Goal: Task Accomplishment & Management: Manage account settings

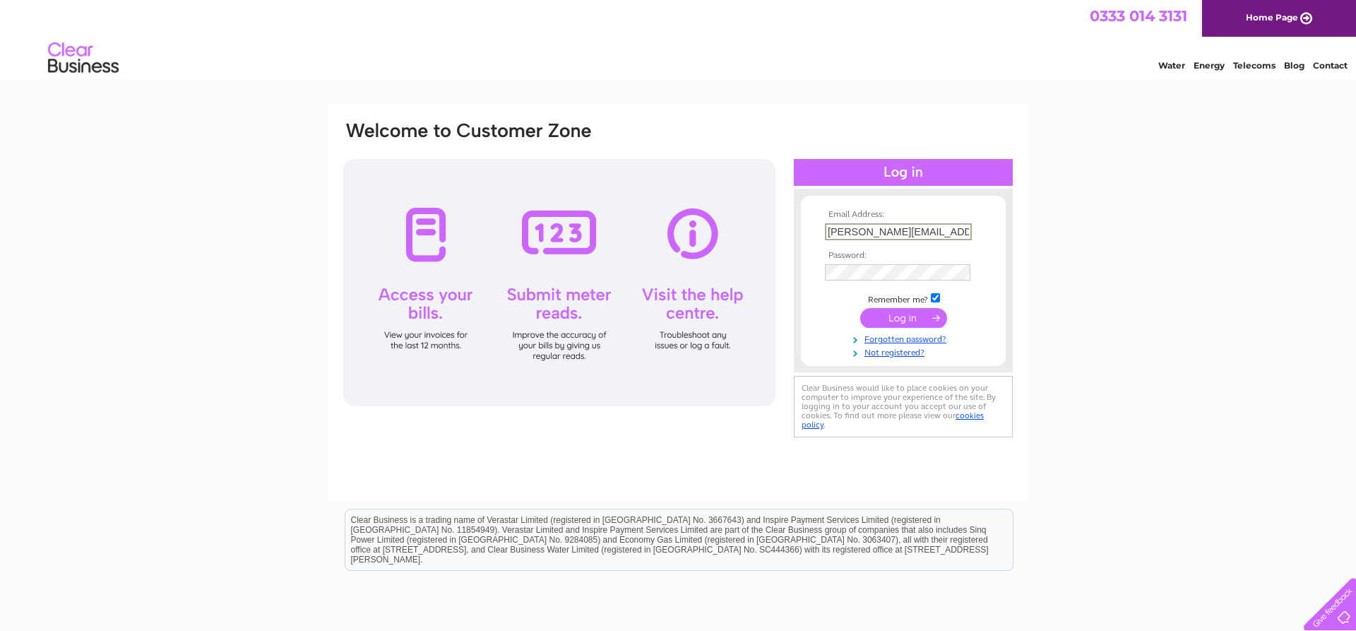
type input "tricia.stirling@yahoo.co.uk"
click at [904, 264] on td at bounding box center [904, 270] width 164 height 23
click at [898, 320] on input "submit" at bounding box center [904, 317] width 87 height 20
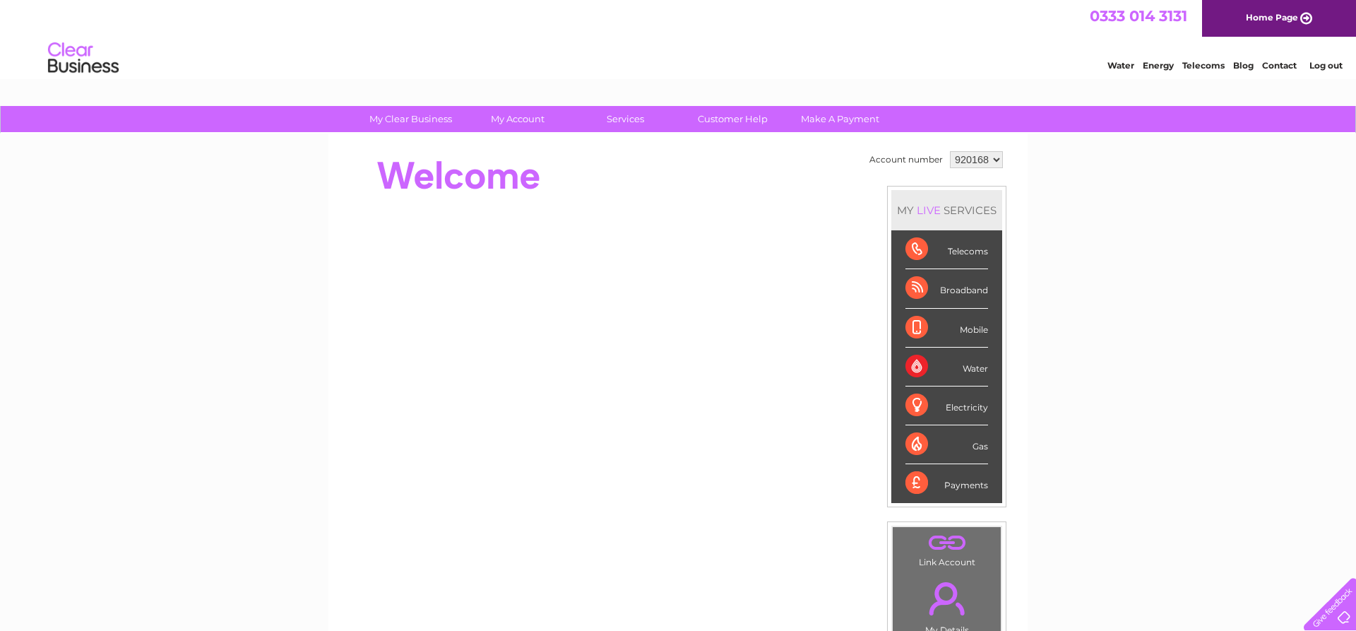
click at [969, 369] on div "Water" at bounding box center [947, 367] width 83 height 39
click at [950, 151] on select "920168 964050" at bounding box center [976, 159] width 53 height 17
click option "920168" at bounding box center [0, 0] width 0 height 0
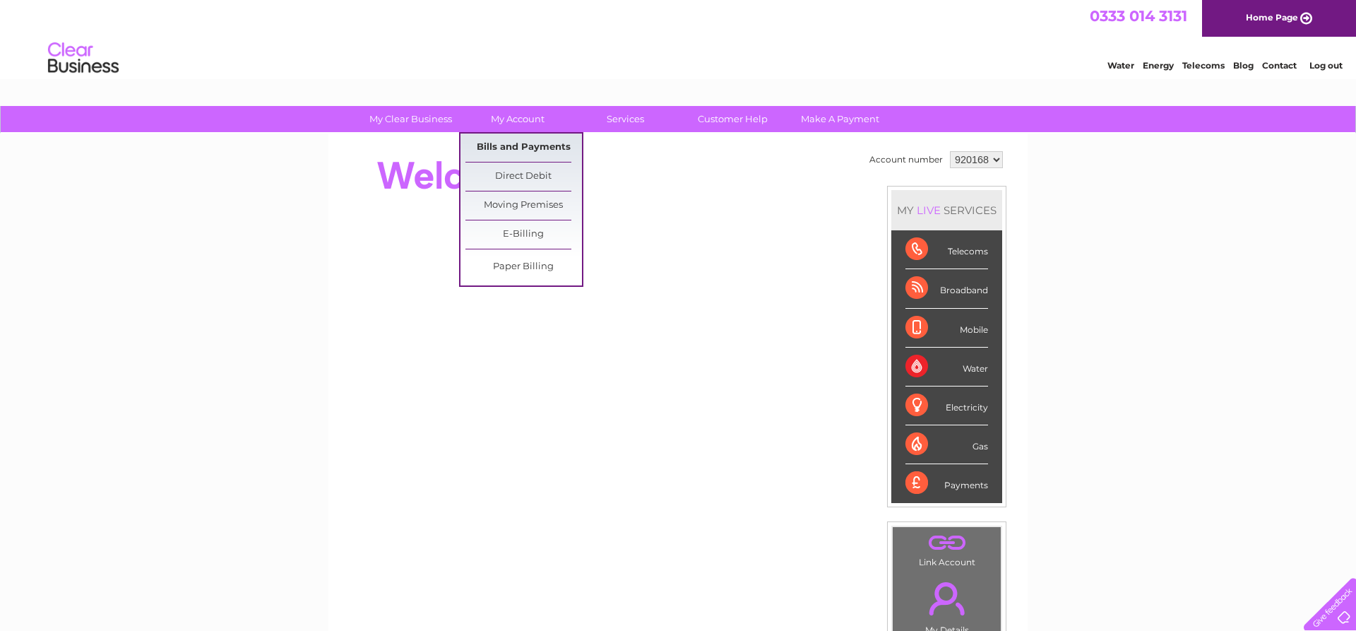
click at [531, 146] on link "Bills and Payments" at bounding box center [524, 148] width 117 height 28
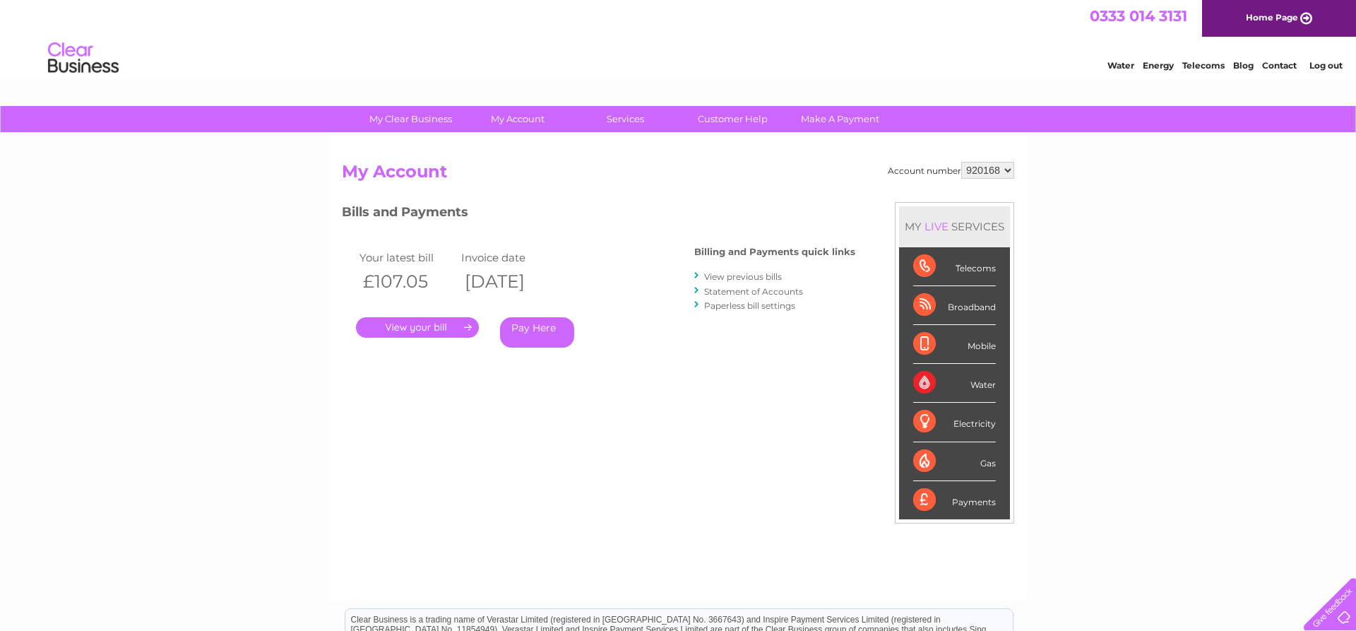
click at [405, 323] on link "." at bounding box center [417, 327] width 123 height 20
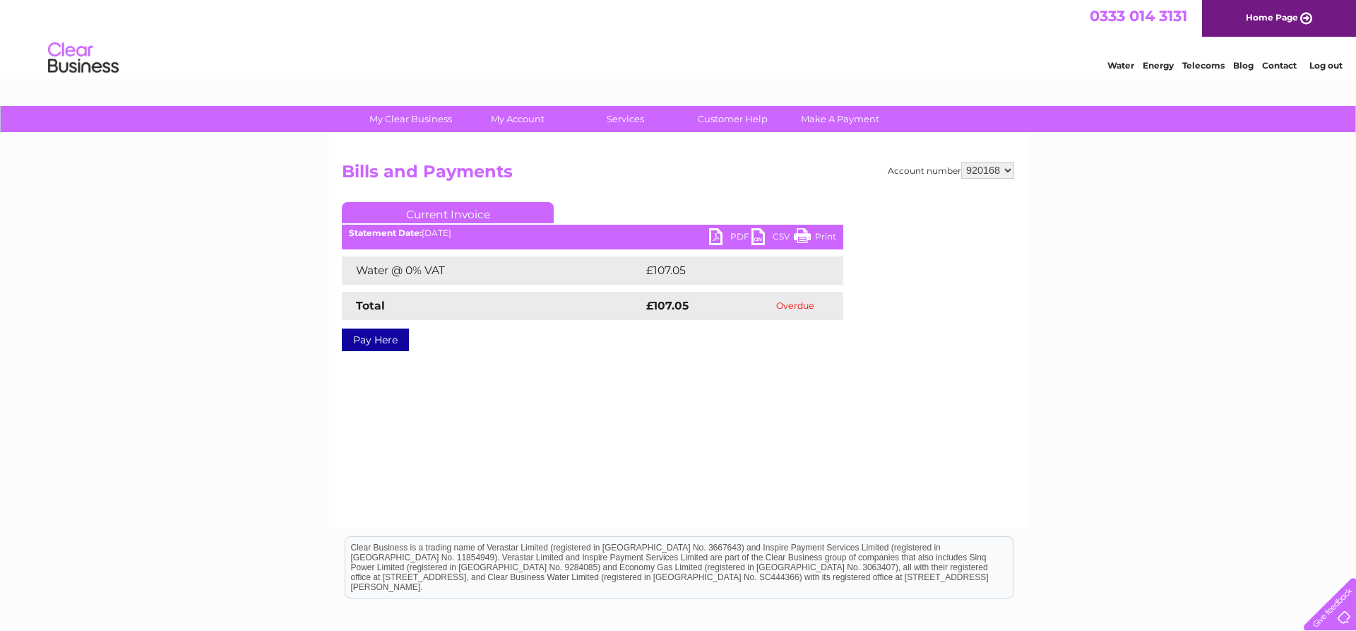
click at [717, 235] on link "PDF" at bounding box center [730, 238] width 42 height 20
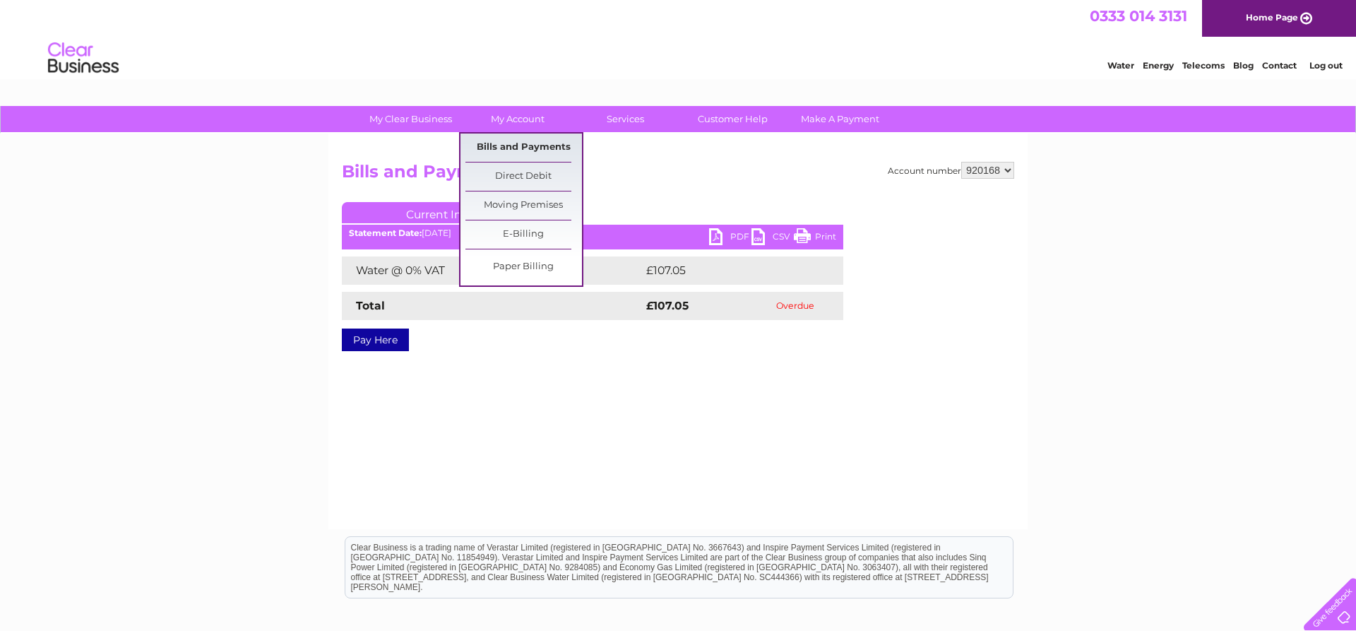
click at [523, 146] on link "Bills and Payments" at bounding box center [524, 148] width 117 height 28
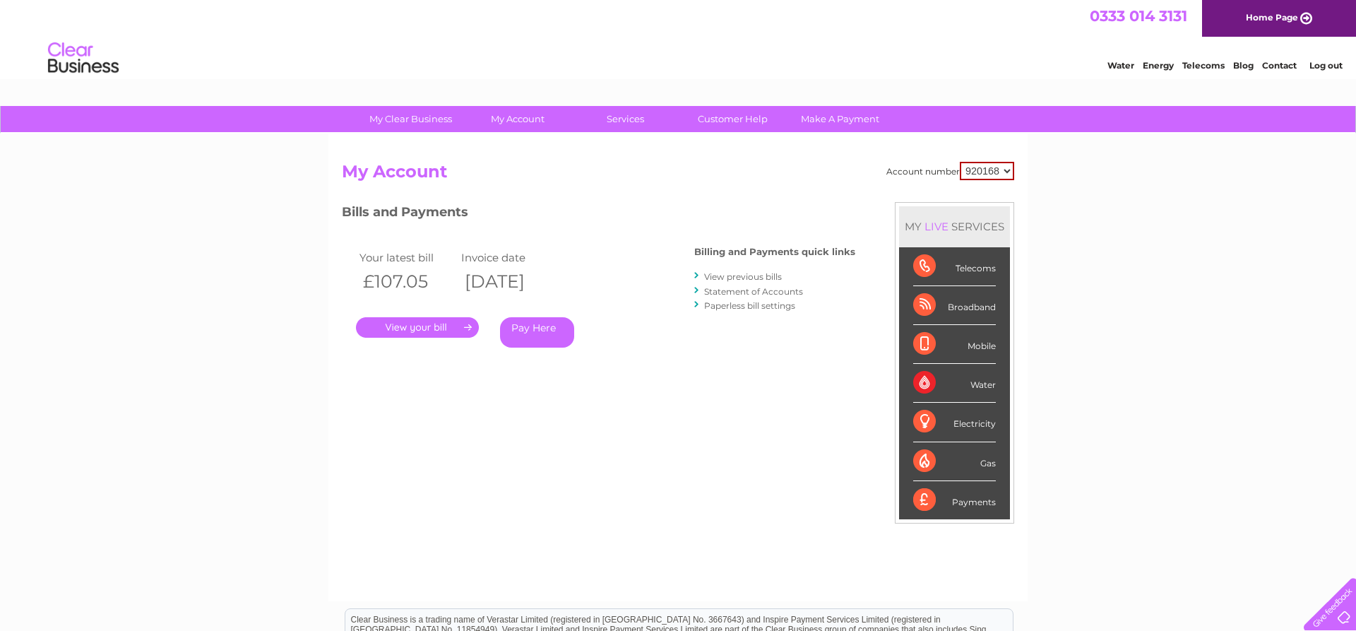
click at [750, 276] on link "View previous bills" at bounding box center [743, 276] width 78 height 11
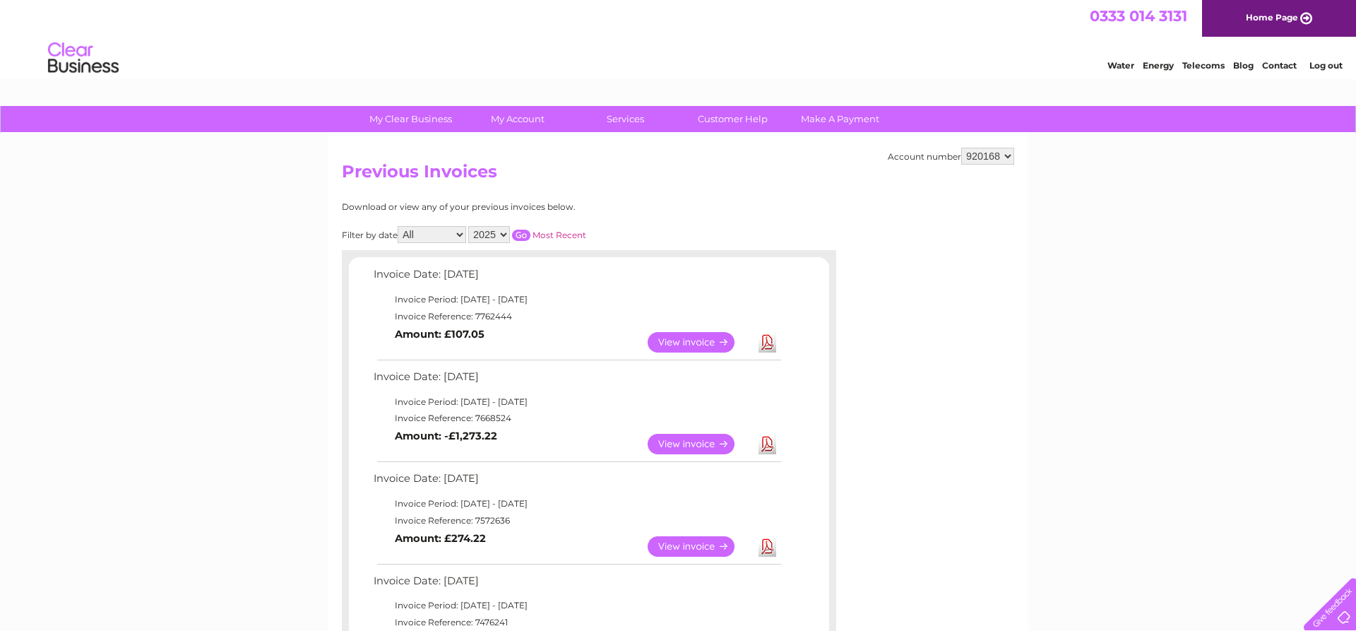
click at [672, 440] on link "View" at bounding box center [700, 444] width 104 height 20
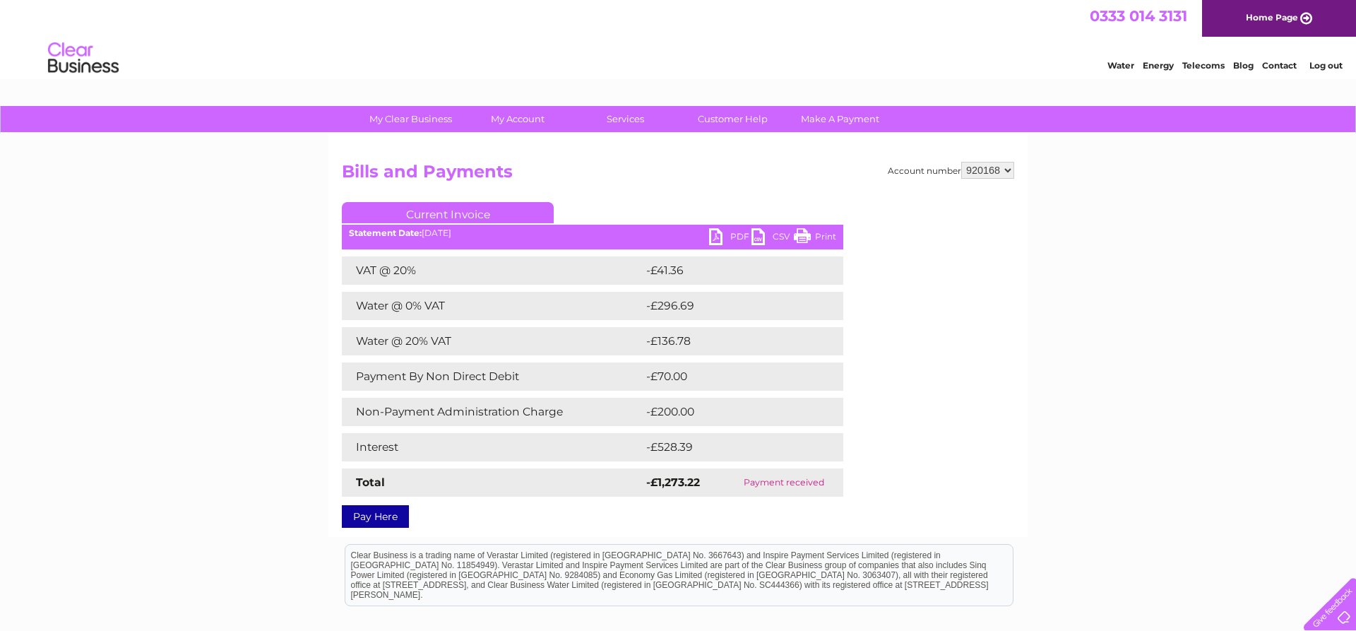
click at [726, 233] on link "PDF" at bounding box center [730, 238] width 42 height 20
click at [962, 162] on select "920168 964050" at bounding box center [988, 170] width 53 height 17
select select "964050"
click option "964050" at bounding box center [0, 0] width 0 height 0
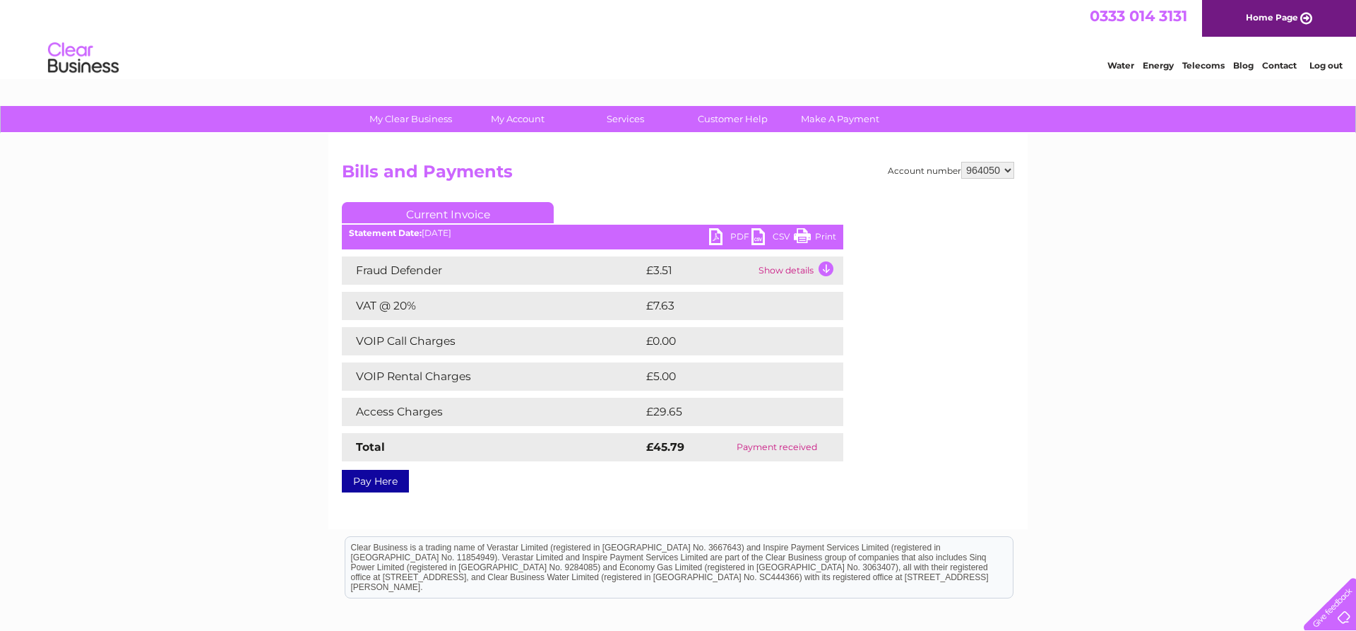
click at [721, 234] on link "PDF" at bounding box center [730, 238] width 42 height 20
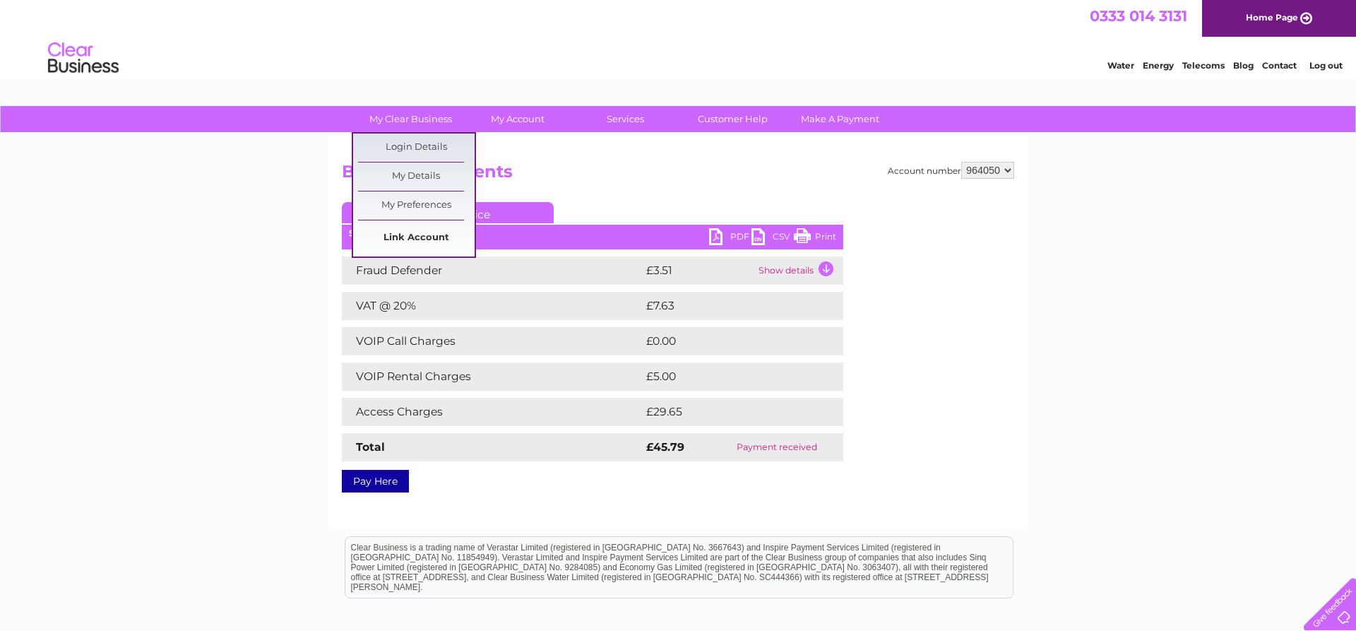
click at [430, 235] on link "Link Account" at bounding box center [416, 238] width 117 height 28
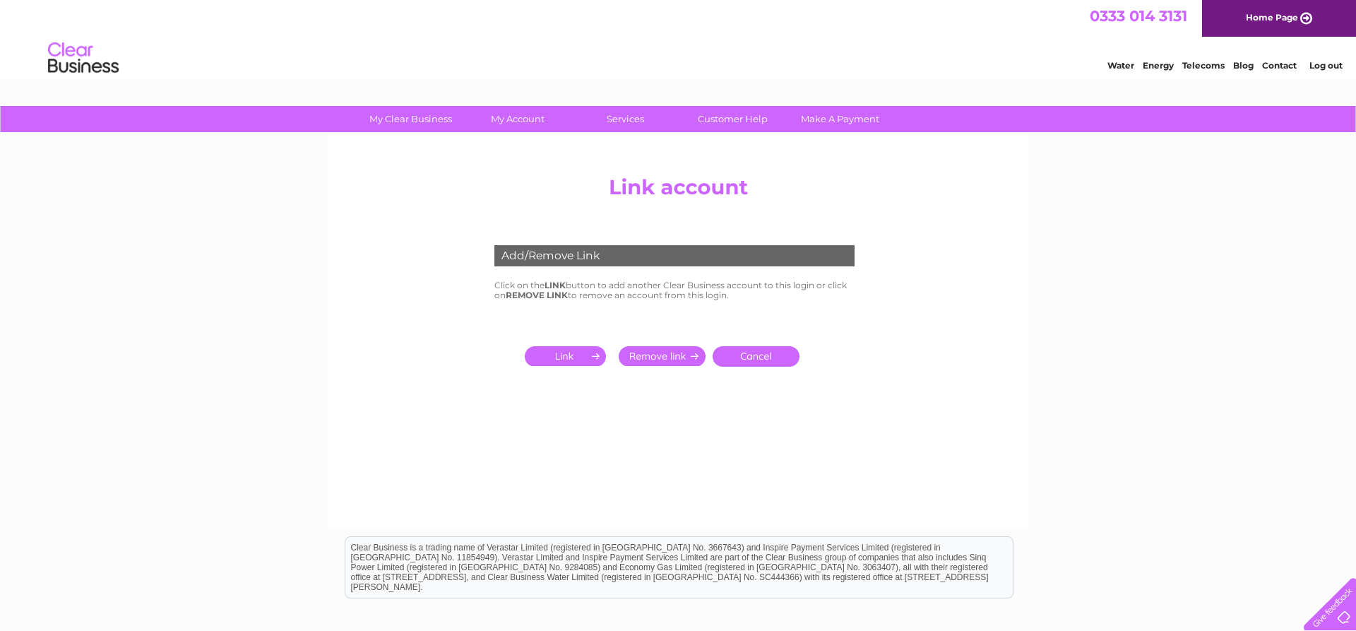
click at [559, 357] on input "submit" at bounding box center [568, 356] width 87 height 20
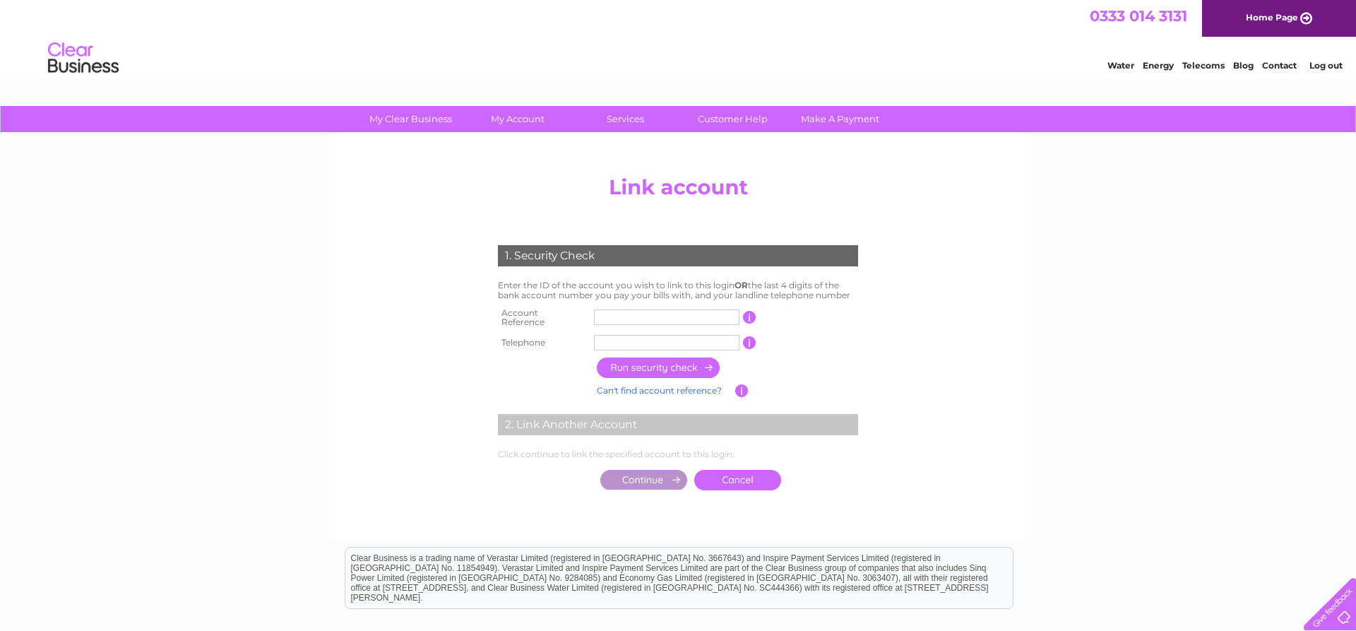
click at [610, 317] on input "text" at bounding box center [667, 317] width 146 height 16
click at [622, 317] on input "text" at bounding box center [667, 317] width 146 height 16
type input "CB303194"
click at [640, 335] on input "text" at bounding box center [667, 343] width 146 height 16
click at [750, 338] on input "button" at bounding box center [749, 342] width 13 height 13
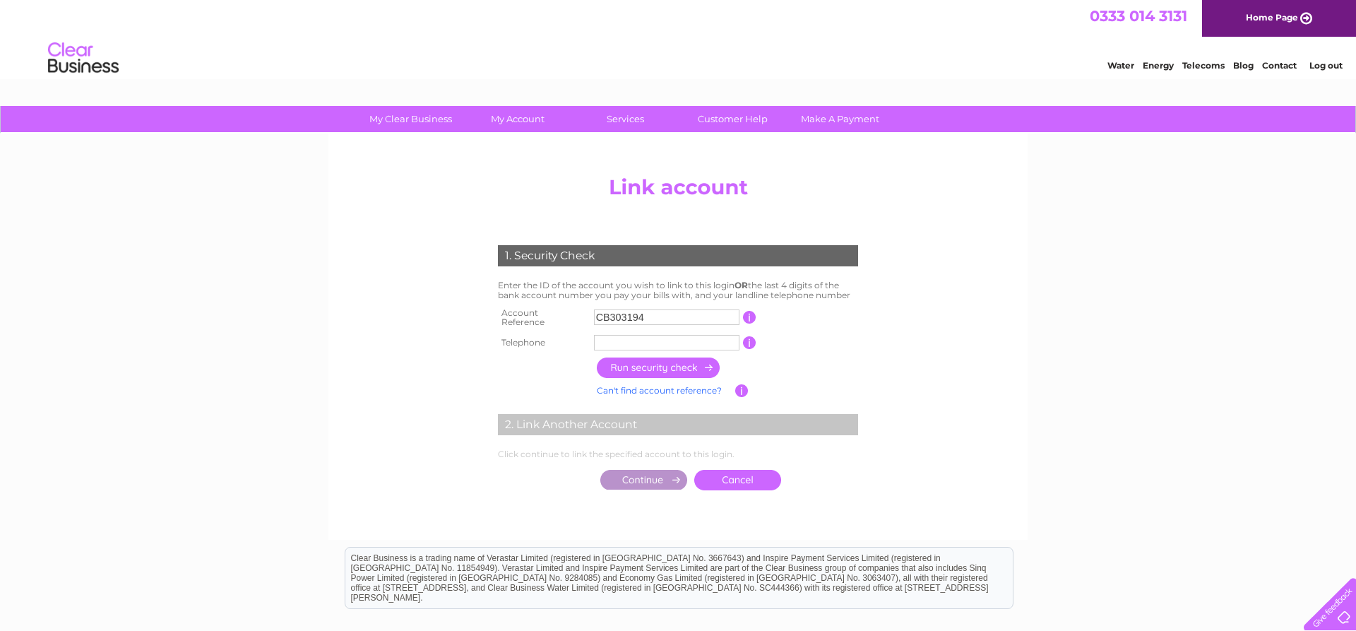
click at [750, 338] on input "button" at bounding box center [749, 342] width 13 height 13
click at [628, 335] on input "text" at bounding box center [667, 343] width 146 height 16
type input "01419426346"
click at [653, 361] on input "button" at bounding box center [659, 367] width 124 height 20
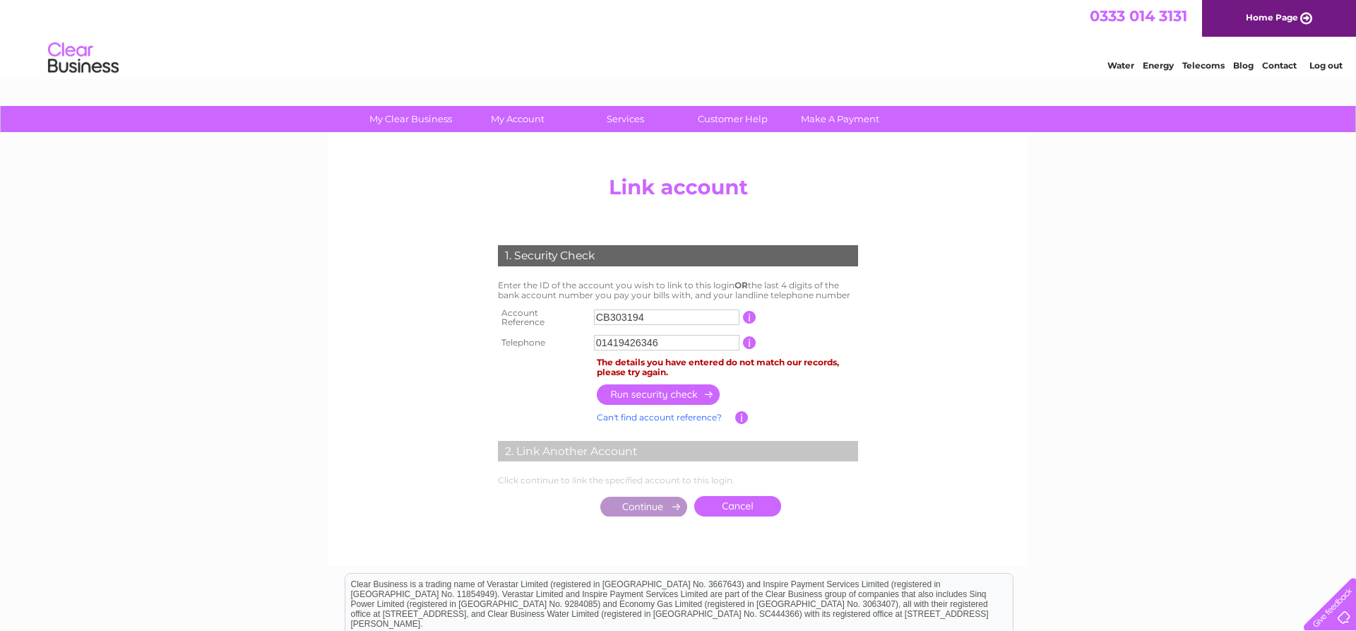
click at [653, 317] on input "CB303194" at bounding box center [667, 317] width 146 height 16
click at [607, 315] on input "CB303194" at bounding box center [667, 317] width 146 height 16
click at [660, 318] on input "303194" at bounding box center [667, 317] width 146 height 16
type input "30319485"
click at [658, 389] on input "button" at bounding box center [659, 394] width 124 height 20
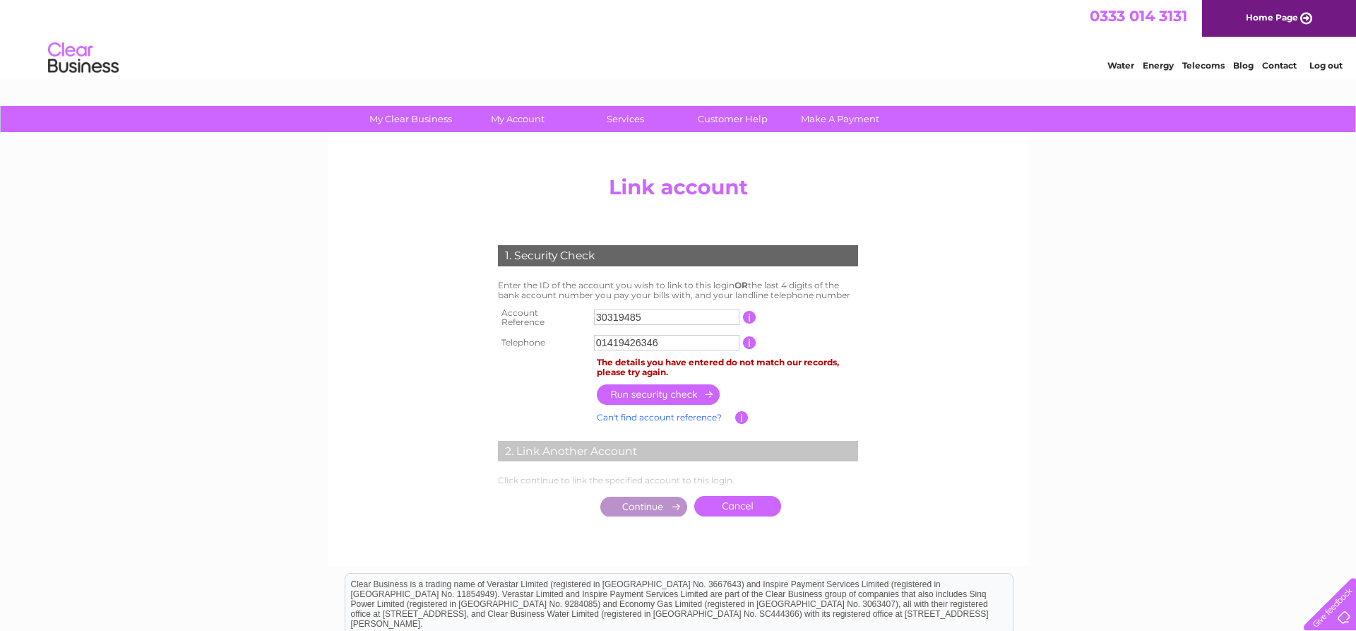
drag, startPoint x: 680, startPoint y: 338, endPoint x: 564, endPoint y: 327, distance: 115.7
click at [594, 335] on input "01419426346" at bounding box center [667, 343] width 146 height 16
click at [623, 389] on input "button" at bounding box center [659, 394] width 124 height 20
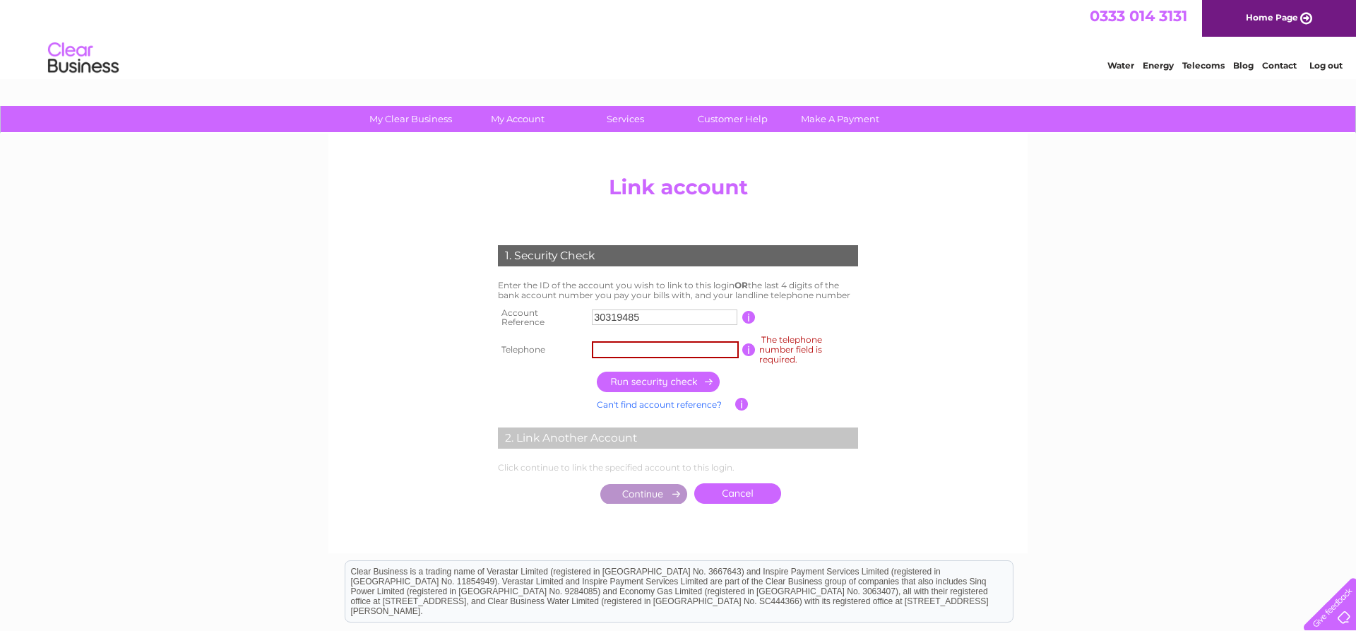
click at [743, 493] on link "Cancel" at bounding box center [737, 493] width 87 height 20
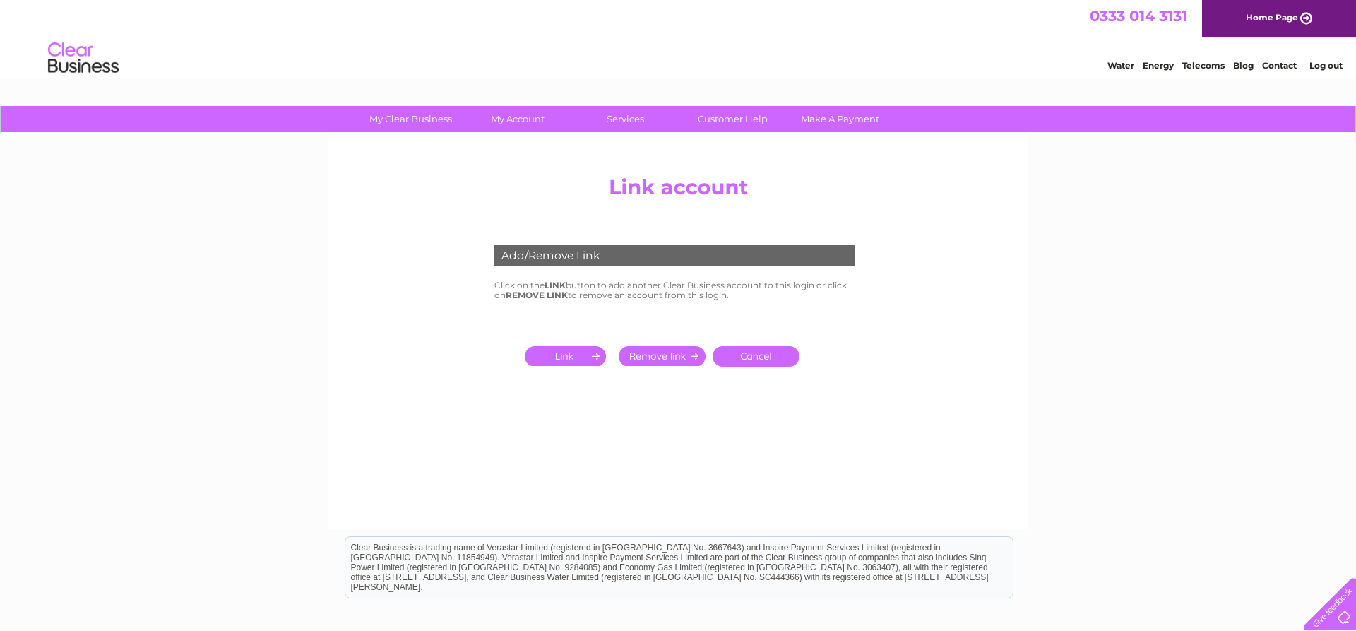
click at [1113, 64] on link "Water" at bounding box center [1121, 65] width 27 height 11
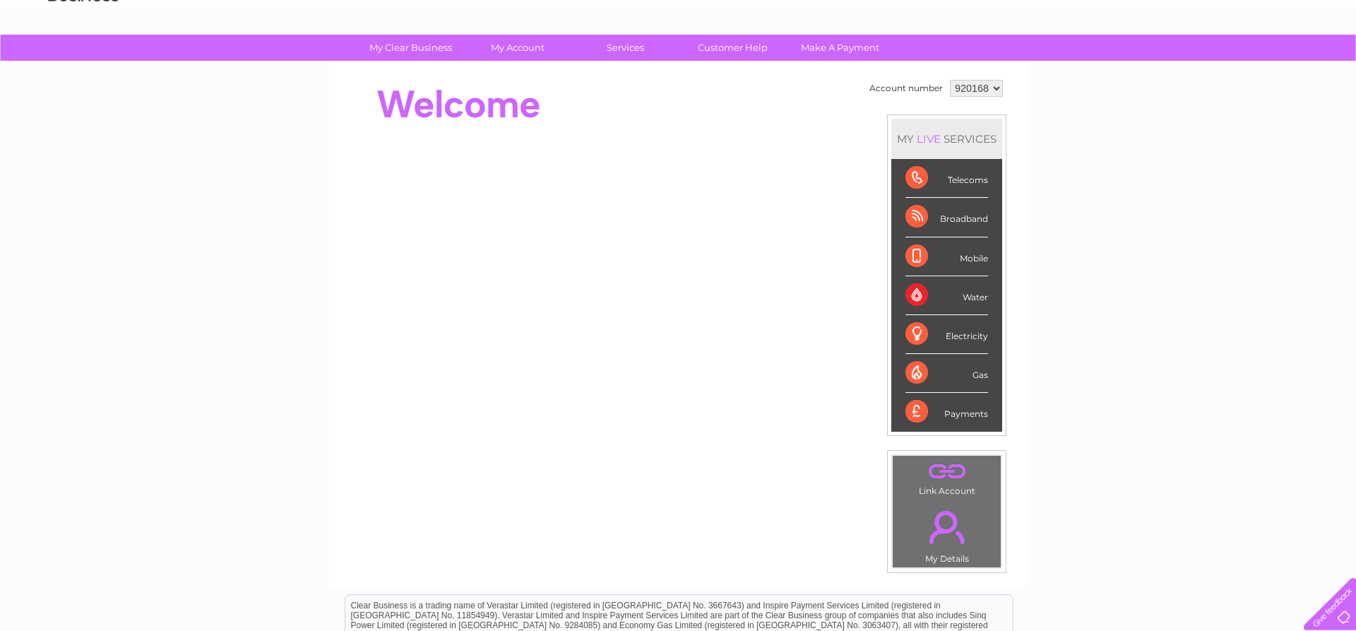
scroll to position [72, 0]
click at [946, 516] on link "." at bounding box center [947, 526] width 101 height 49
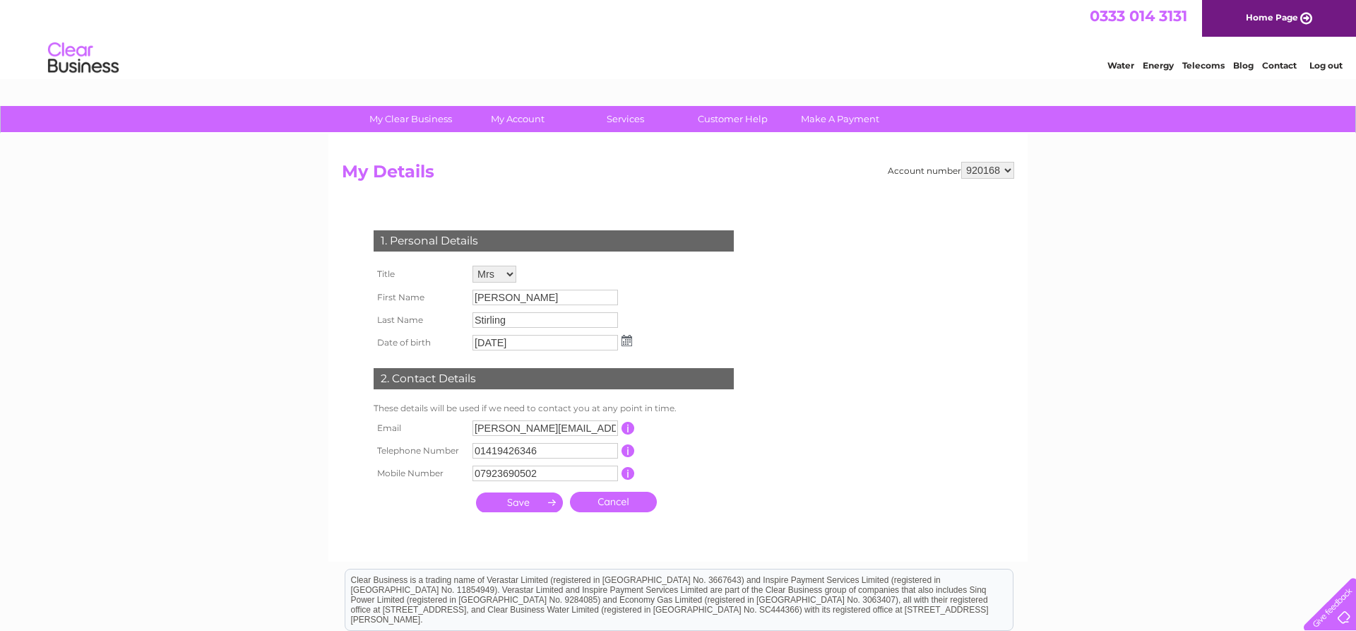
click at [962, 162] on select "920168 964050" at bounding box center [988, 170] width 53 height 17
select select "964050"
click option "964050" at bounding box center [0, 0] width 0 height 0
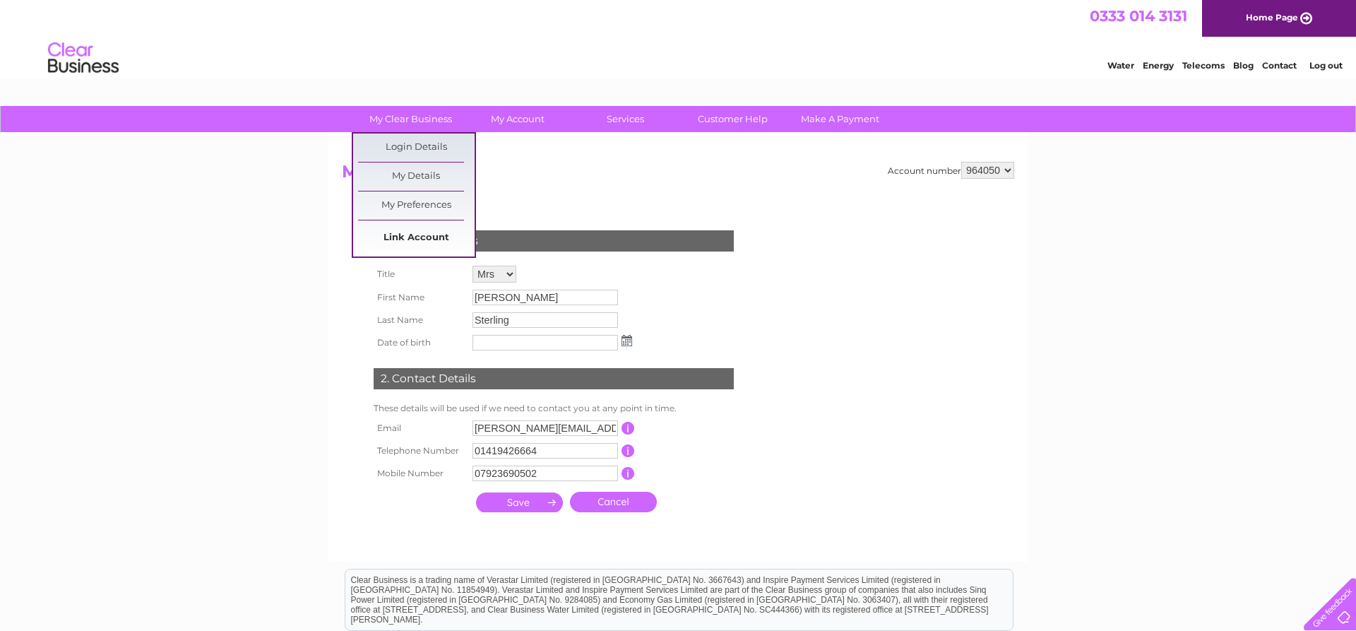
click at [413, 238] on link "Link Account" at bounding box center [416, 238] width 117 height 28
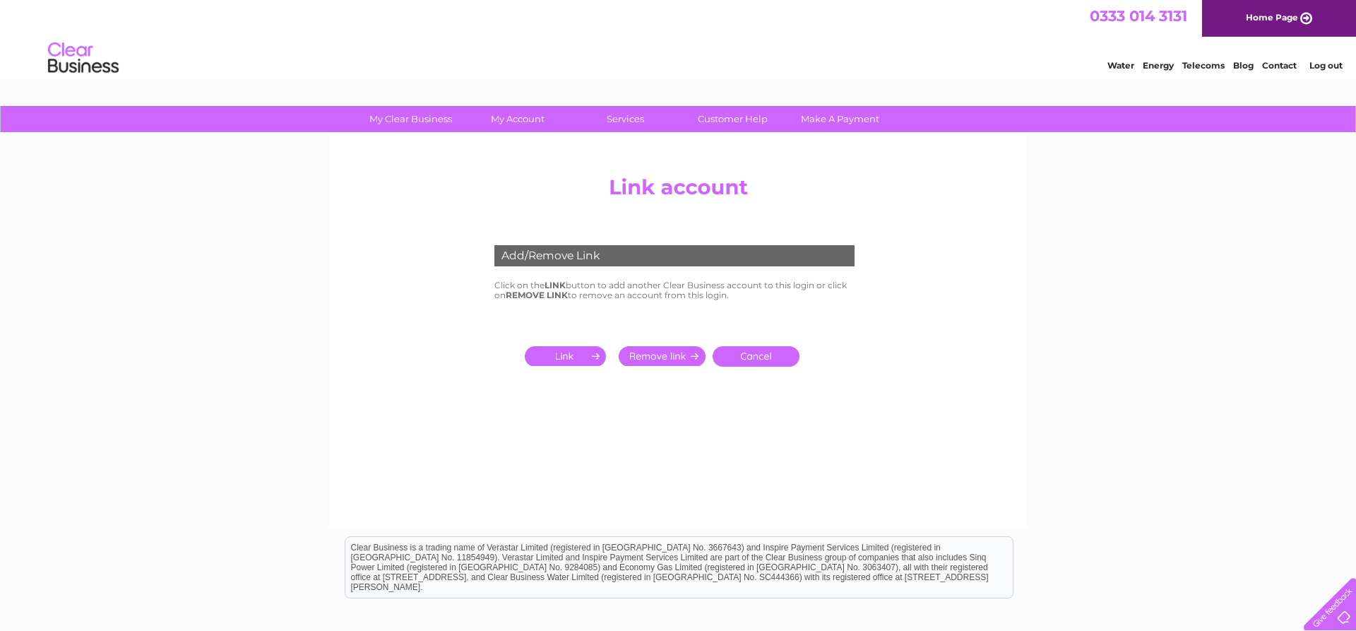
click at [562, 353] on input "submit" at bounding box center [568, 356] width 87 height 20
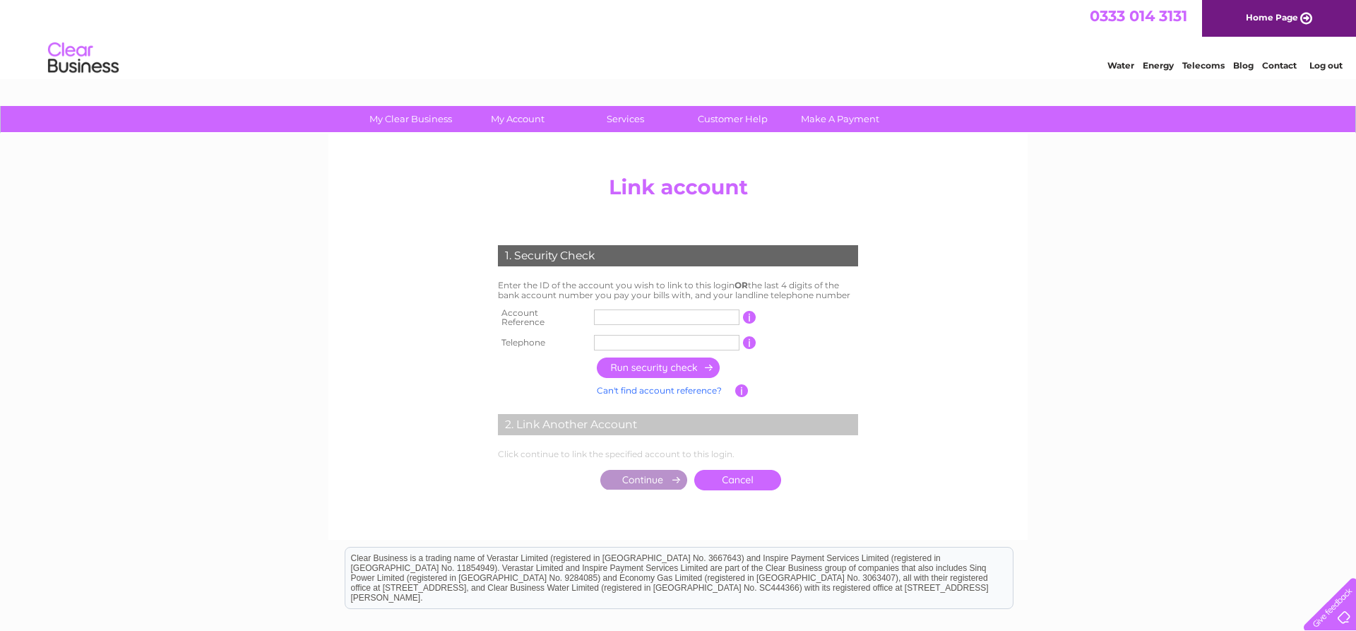
click at [616, 312] on input "text" at bounding box center [667, 317] width 146 height 16
type input "30319485"
click at [668, 341] on input "text" at bounding box center [667, 343] width 146 height 16
type input "01419426664"
click at [664, 362] on input "button" at bounding box center [659, 367] width 124 height 20
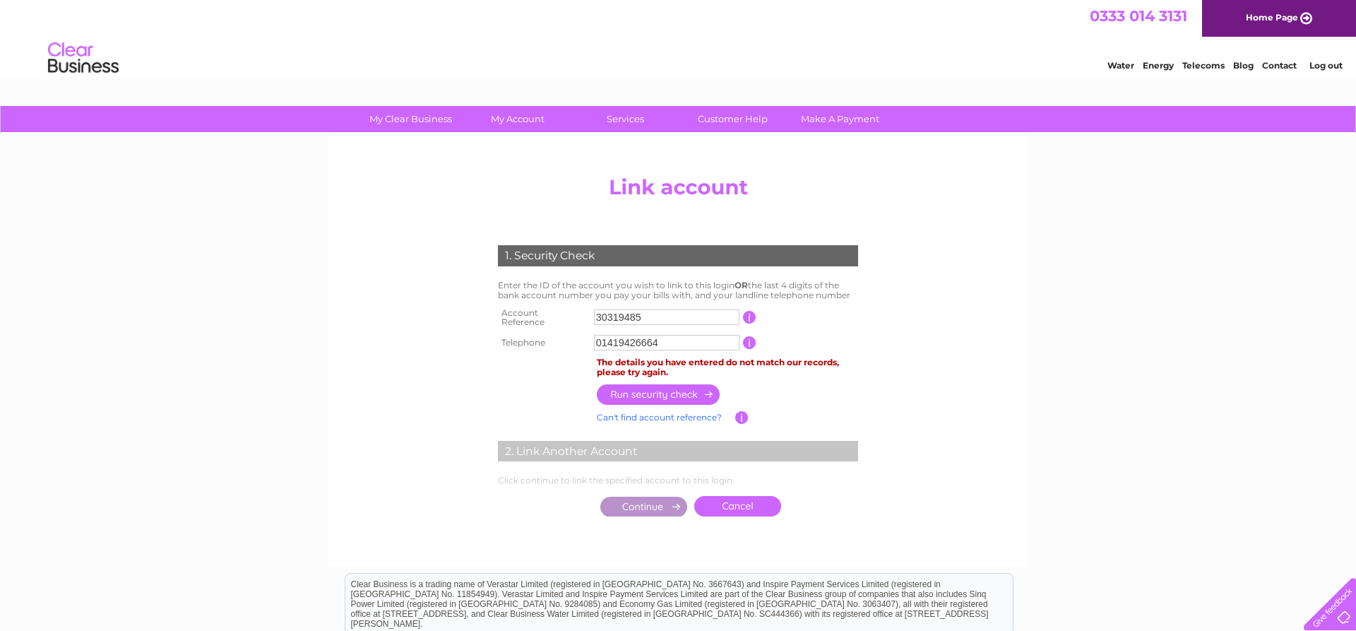
click at [708, 413] on link "Can't find account reference?" at bounding box center [659, 417] width 125 height 11
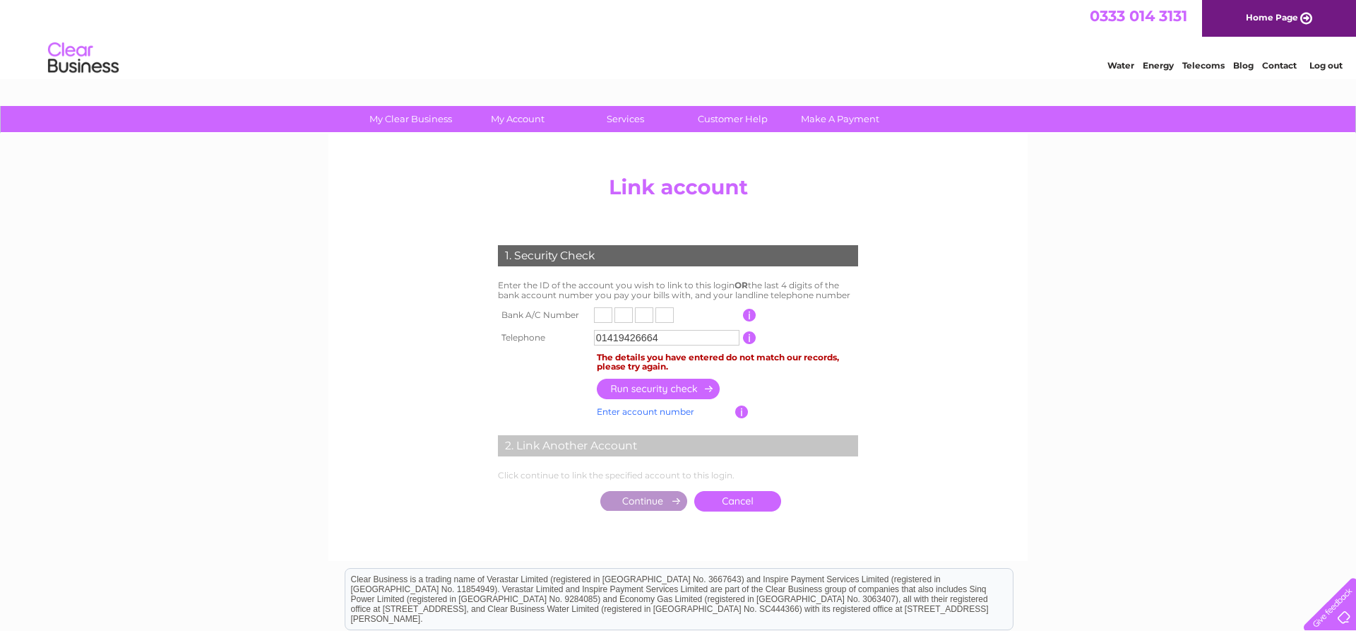
click at [670, 414] on link "Enter account number" at bounding box center [645, 411] width 97 height 11
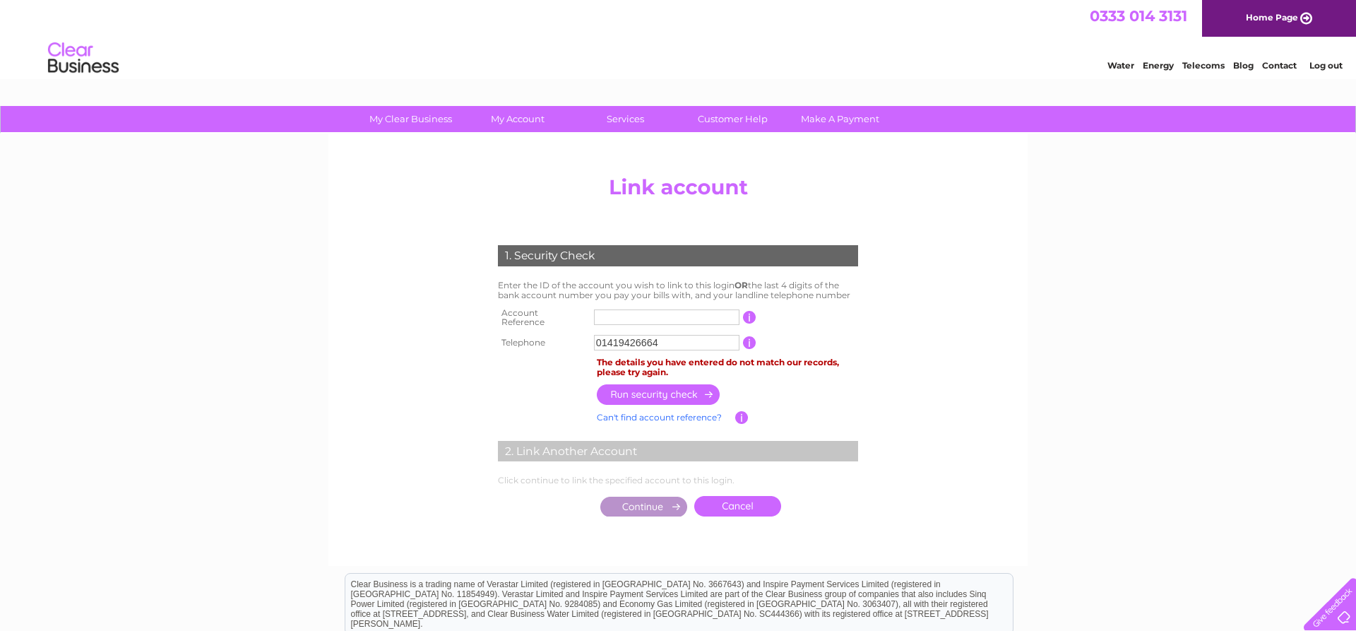
click at [670, 414] on link "Can't find account reference?" at bounding box center [659, 417] width 125 height 11
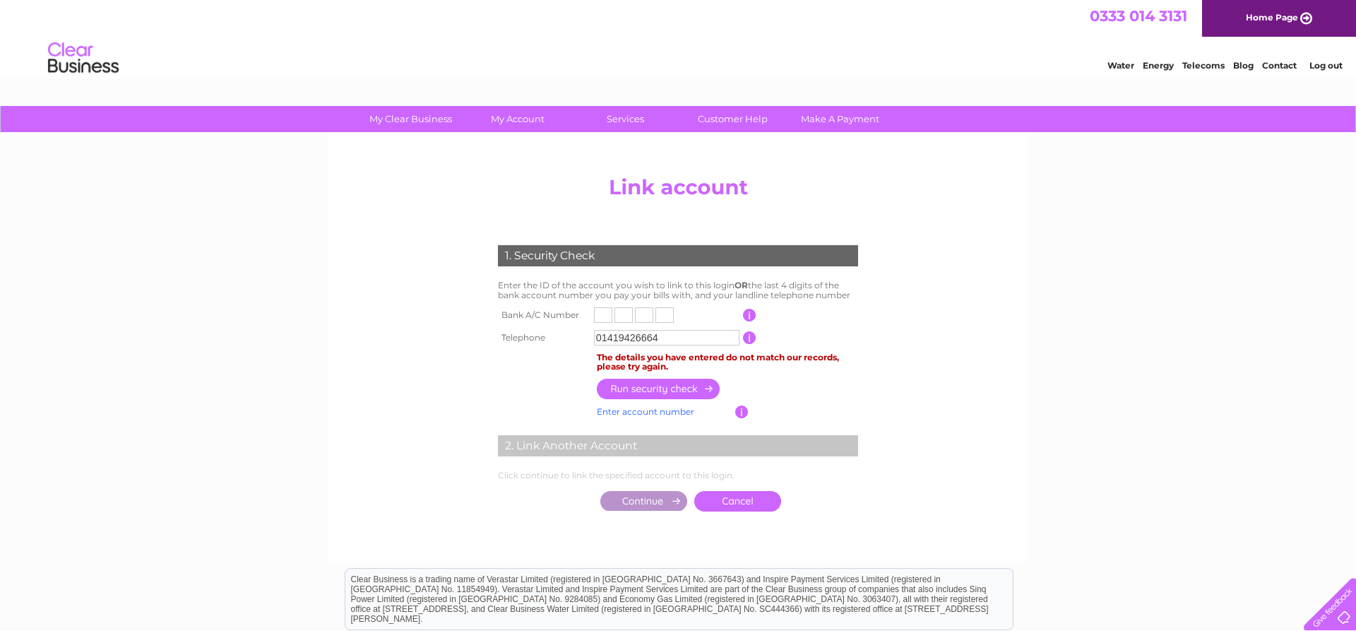
click at [600, 316] on input "text" at bounding box center [603, 315] width 18 height 16
click at [656, 415] on link "Enter account number" at bounding box center [645, 411] width 97 height 11
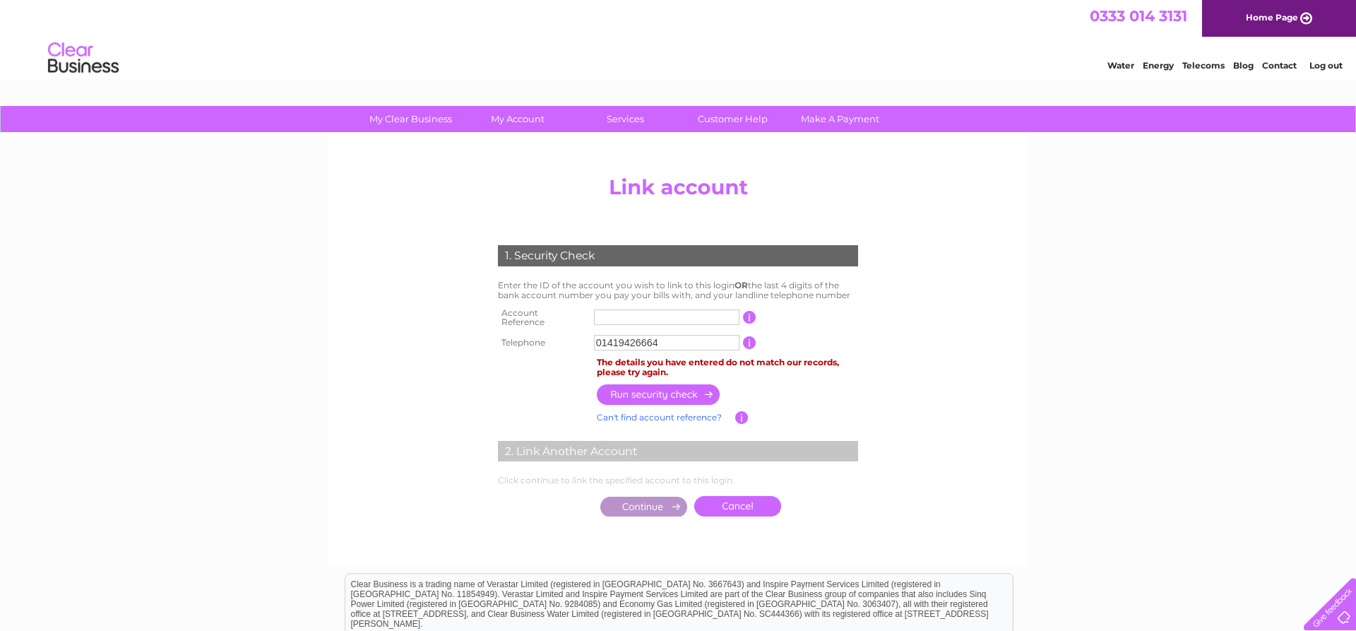
click at [665, 314] on input "text" at bounding box center [667, 317] width 146 height 16
click at [647, 313] on input "text" at bounding box center [667, 317] width 146 height 16
type input "1355580"
click at [661, 388] on input "button" at bounding box center [659, 394] width 124 height 20
click at [675, 338] on input "01419426664" at bounding box center [667, 343] width 146 height 16
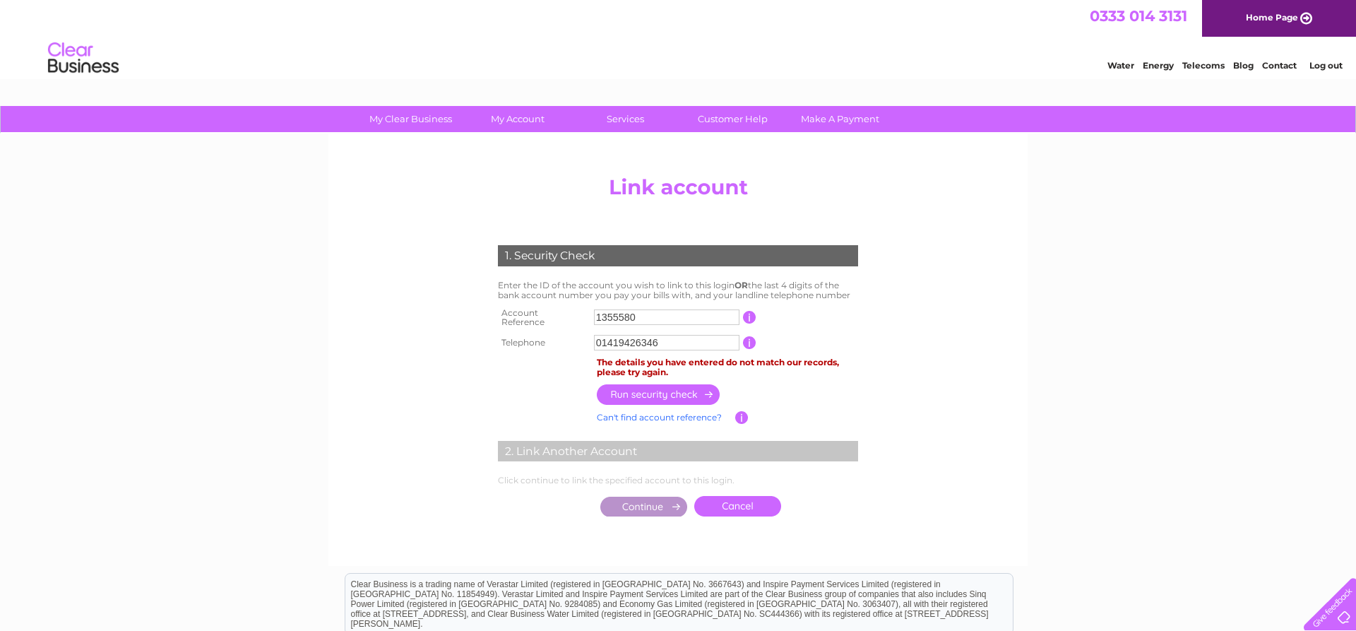
type input "01419426346"
click at [670, 392] on input "button" at bounding box center [659, 394] width 124 height 20
click at [974, 374] on center "Add/Remove Link Click on the LINK button to add another Clear Business account …" at bounding box center [678, 360] width 673 height 383
click at [721, 502] on link "Cancel" at bounding box center [737, 506] width 87 height 20
